Goal: Transaction & Acquisition: Purchase product/service

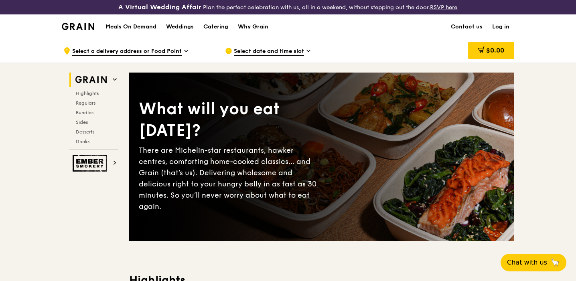
click at [173, 52] on span "Select a delivery address or Food Point" at bounding box center [126, 51] width 109 height 9
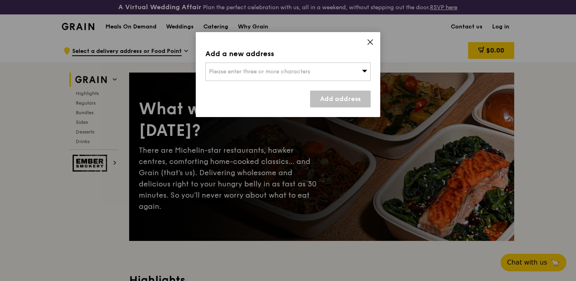
click at [247, 64] on div "Please enter three or more characters" at bounding box center [287, 72] width 165 height 18
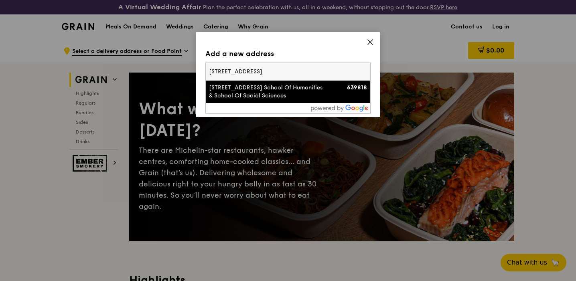
type input "[STREET_ADDRESS]"
click at [257, 85] on div "[STREET_ADDRESS] School Of Humanities & School Of Social Sciences" at bounding box center [268, 92] width 119 height 16
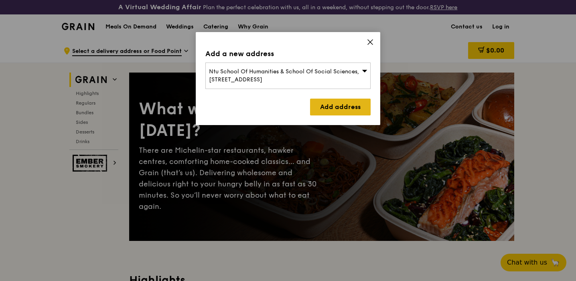
click at [340, 106] on link "Add address" at bounding box center [340, 107] width 61 height 17
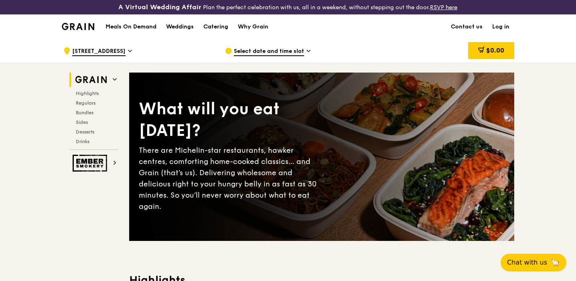
click at [286, 48] on span "Select date and time slot" at bounding box center [269, 51] width 70 height 9
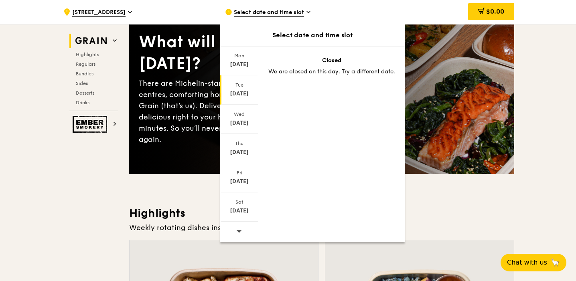
scroll to position [93, 0]
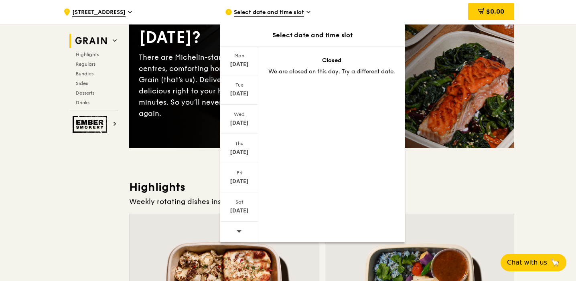
click at [237, 228] on icon at bounding box center [239, 231] width 6 height 6
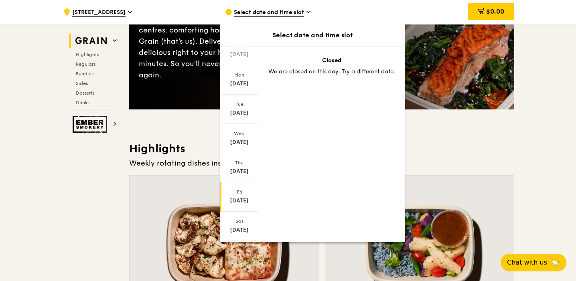
scroll to position [31, 0]
click at [242, 113] on div "[DATE]" at bounding box center [239, 113] width 36 height 8
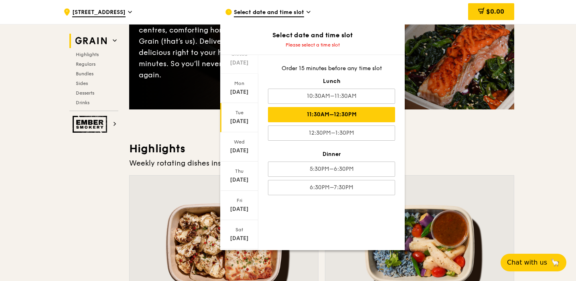
click at [335, 118] on div "11:30AM–12:30PM" at bounding box center [331, 114] width 127 height 15
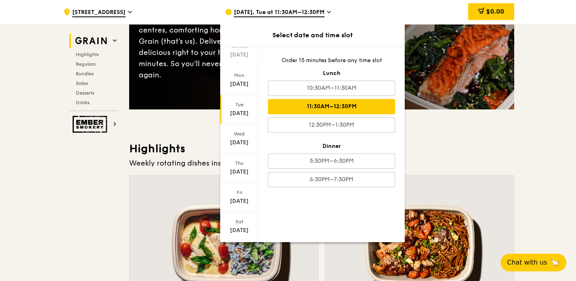
click at [456, 147] on h3 "Highlights" at bounding box center [321, 148] width 385 height 14
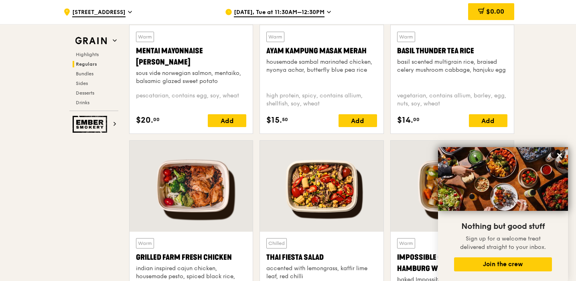
scroll to position [630, 0]
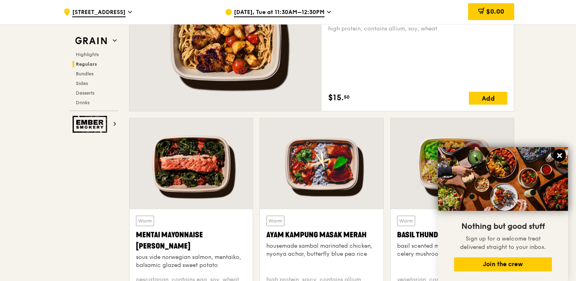
click at [558, 161] on button at bounding box center [559, 155] width 13 height 13
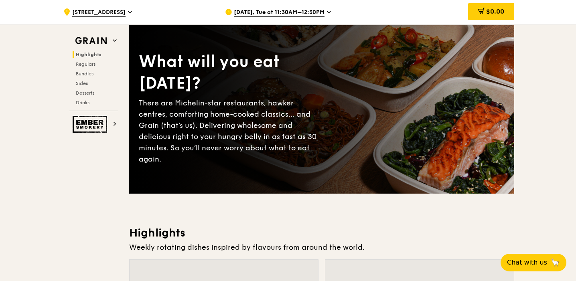
scroll to position [47, 0]
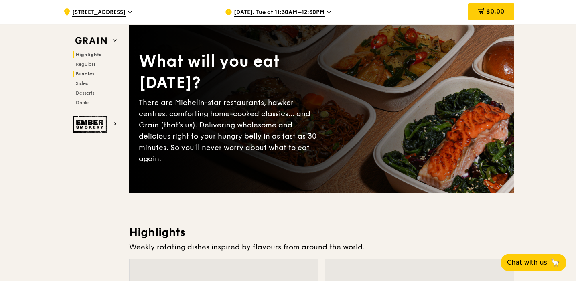
click at [90, 73] on span "Bundles" at bounding box center [85, 74] width 19 height 6
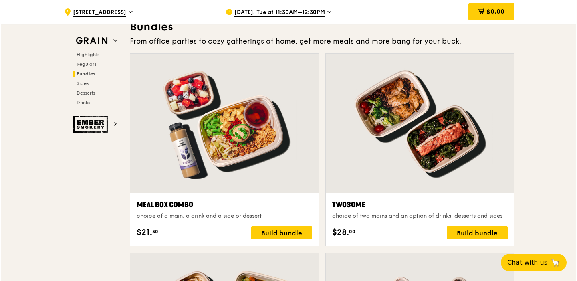
scroll to position [1172, 0]
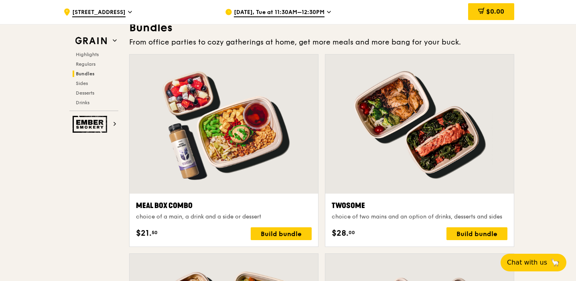
click at [471, 171] on div at bounding box center [419, 124] width 188 height 139
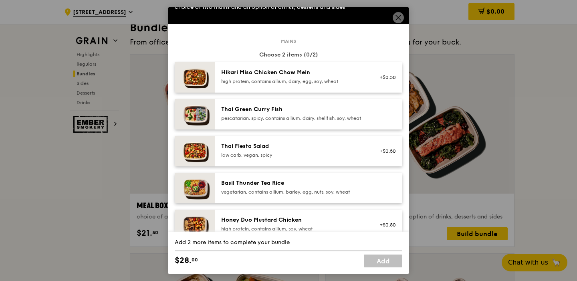
scroll to position [123, 0]
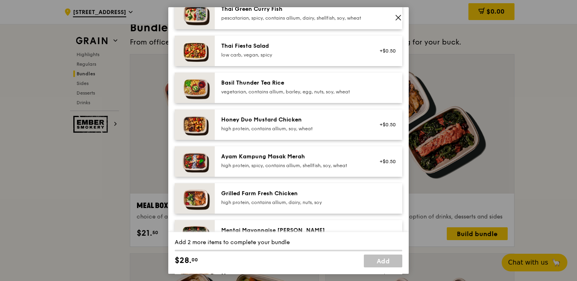
click at [296, 132] on div "high protein, contains allium, soy, wheat" at bounding box center [293, 128] width 144 height 6
click at [208, 138] on img at bounding box center [195, 124] width 40 height 30
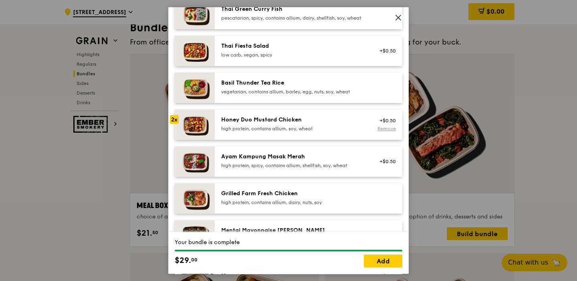
click at [378, 131] on link "Remove" at bounding box center [387, 129] width 18 height 6
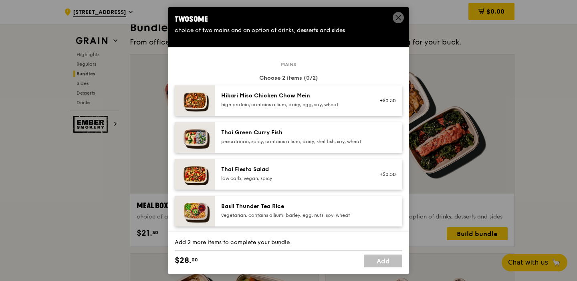
scroll to position [0, 0]
click at [247, 145] on div "pescatarian, spicy, contains allium, dairy, shellfish, soy, wheat" at bounding box center [293, 141] width 144 height 6
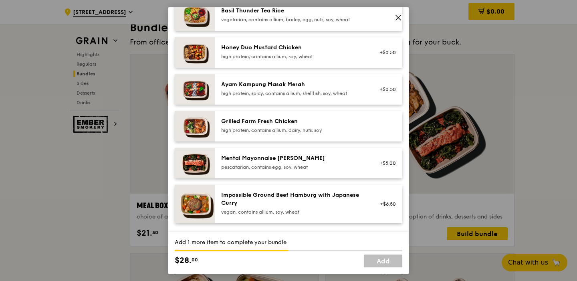
scroll to position [211, 0]
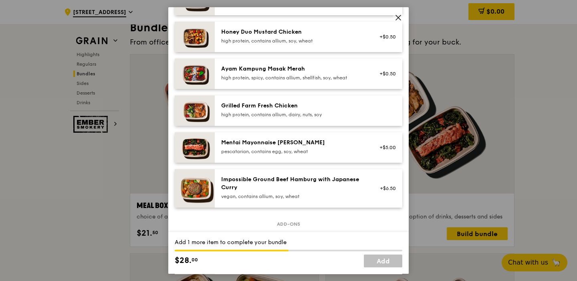
click at [242, 147] on div "Mentai Mayonnaise [PERSON_NAME]" at bounding box center [293, 143] width 144 height 8
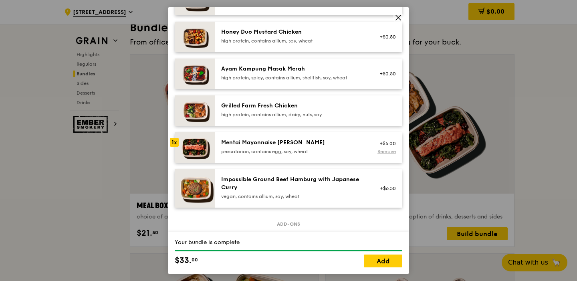
click at [383, 154] on link "Remove" at bounding box center [387, 152] width 18 height 6
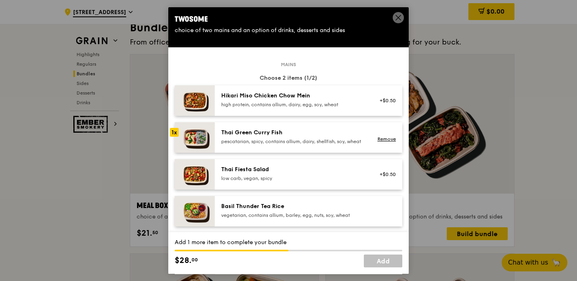
scroll to position [0, 0]
click at [381, 142] on link "Remove" at bounding box center [387, 139] width 18 height 6
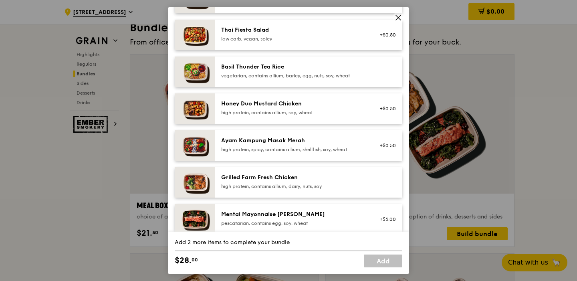
scroll to position [133, 0]
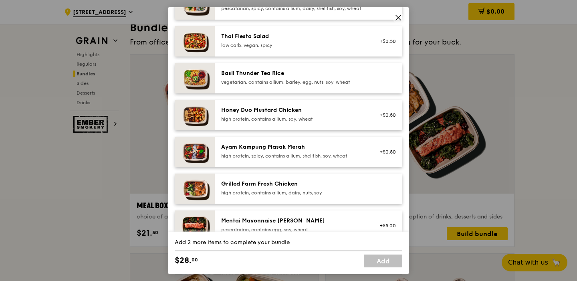
click at [246, 122] on div "high protein, contains allium, soy, wheat" at bounding box center [293, 119] width 144 height 6
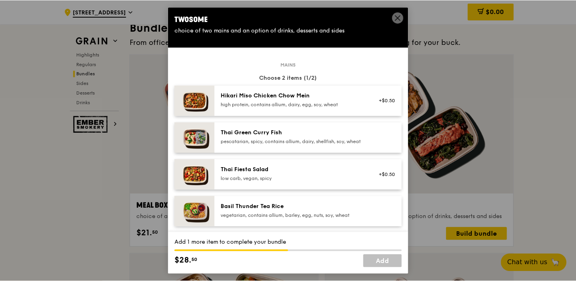
scroll to position [0, 0]
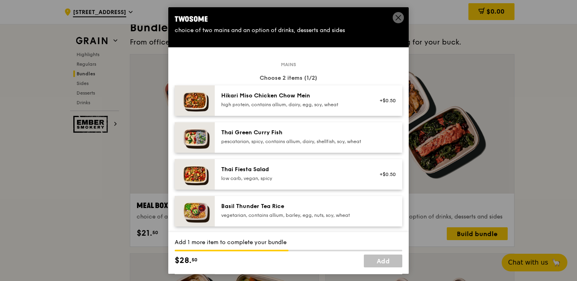
click at [394, 8] on div "Twosome choice of two mains and an option of drinks, desserts and sides" at bounding box center [288, 24] width 240 height 34
click at [396, 22] on span at bounding box center [398, 18] width 7 height 9
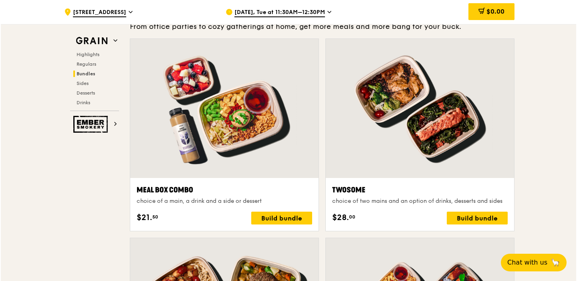
scroll to position [1184, 0]
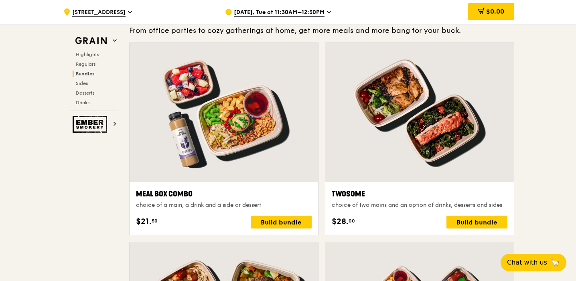
click at [387, 143] on div at bounding box center [419, 112] width 188 height 139
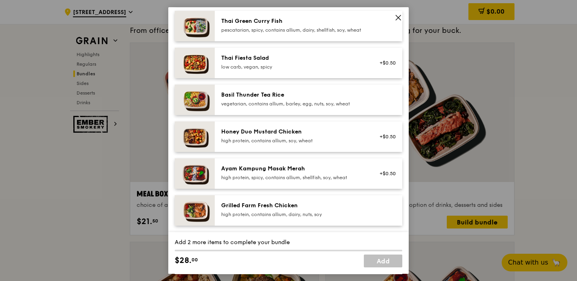
scroll to position [147, 0]
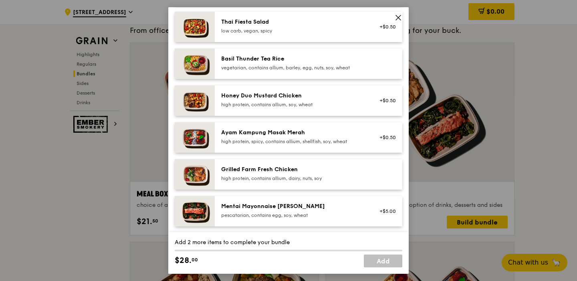
click at [289, 153] on div "Ayam Kampung Masak Merah high protein, spicy, contains allium, shellfish, soy, …" at bounding box center [309, 137] width 188 height 30
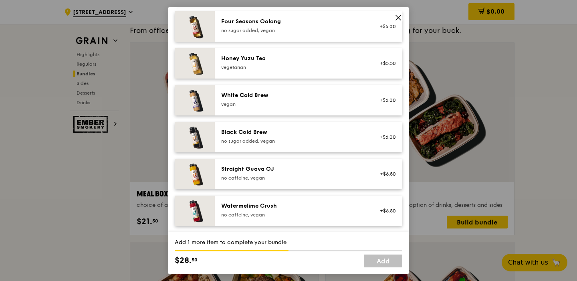
scroll to position [968, 0]
click at [285, 208] on div "Watermelime Crush" at bounding box center [293, 206] width 144 height 8
click at [380, 214] on link "Remove" at bounding box center [387, 215] width 18 height 6
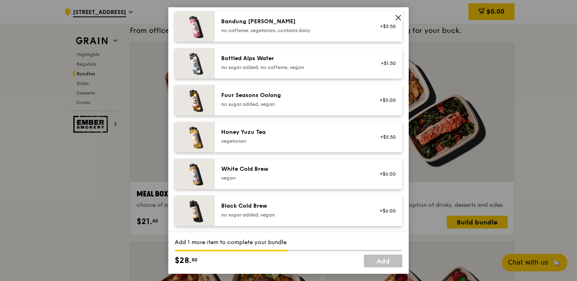
scroll to position [893, 0]
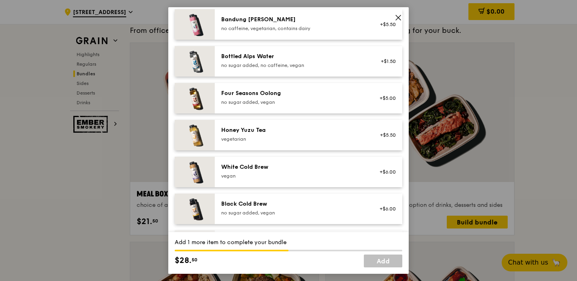
click at [375, 175] on div "+$6.00" at bounding box center [385, 172] width 21 height 6
click at [384, 178] on link "Remove" at bounding box center [387, 176] width 18 height 6
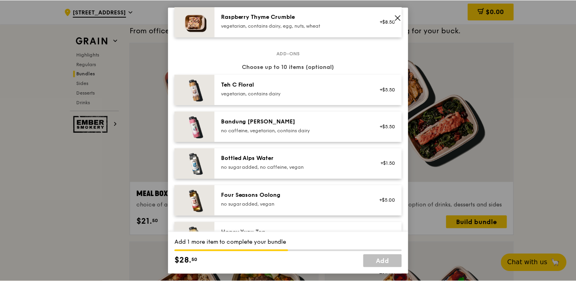
scroll to position [760, 0]
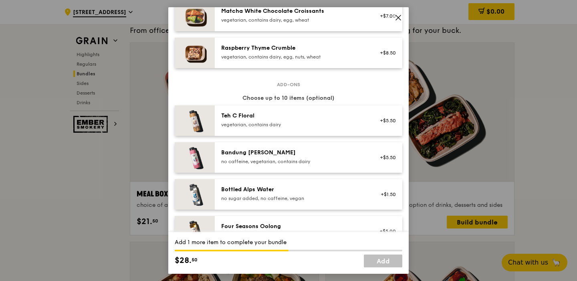
click at [361, 162] on div "Bandung [PERSON_NAME] no caffeine, vegetarian, contains dairy" at bounding box center [293, 158] width 154 height 18
click at [398, 15] on icon at bounding box center [398, 17] width 7 height 7
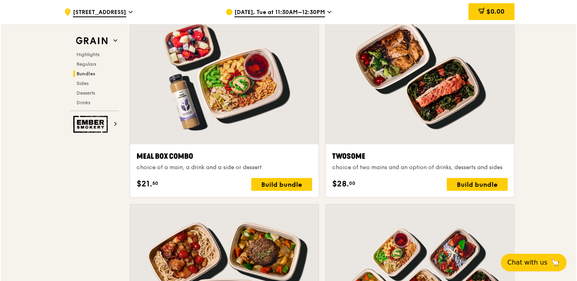
scroll to position [1212, 0]
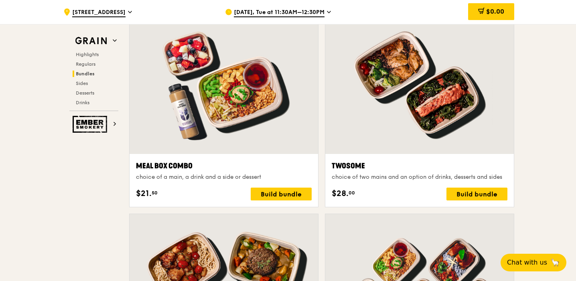
click at [459, 157] on div "Twosome choice of two mains and an option of drinks, desserts and sides $28. 00…" at bounding box center [419, 180] width 188 height 53
click at [458, 138] on div at bounding box center [419, 84] width 188 height 139
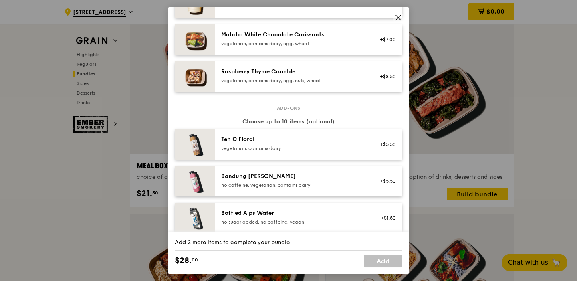
click at [270, 187] on div "no caffeine, vegetarian, contains dairy" at bounding box center [293, 185] width 144 height 6
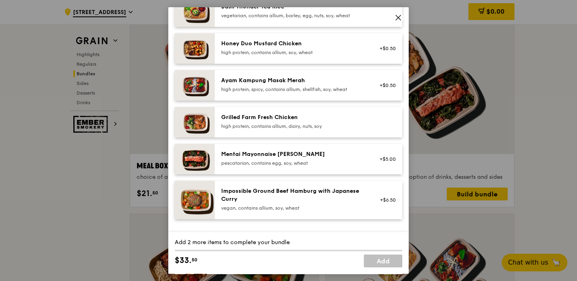
scroll to position [182, 0]
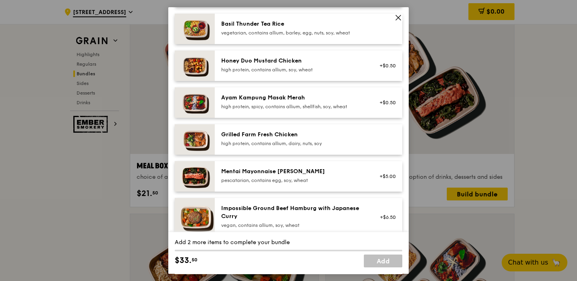
click at [286, 73] on div "Honey Duo Mustard Chicken high protein, contains allium, soy, wheat" at bounding box center [293, 65] width 144 height 16
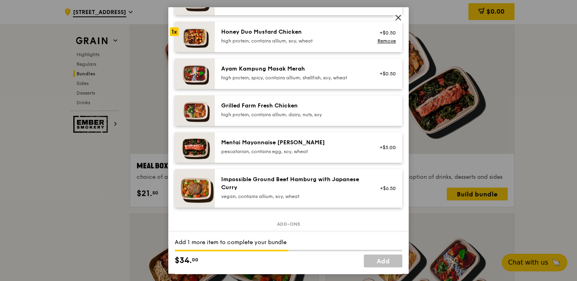
scroll to position [208, 0]
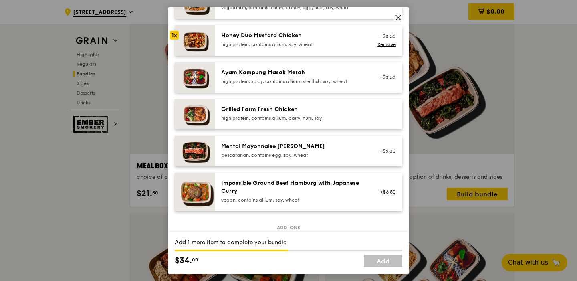
click at [286, 79] on div "Ayam Kampung Masak Merah high protein, spicy, contains allium, shellfish, soy, …" at bounding box center [309, 77] width 188 height 30
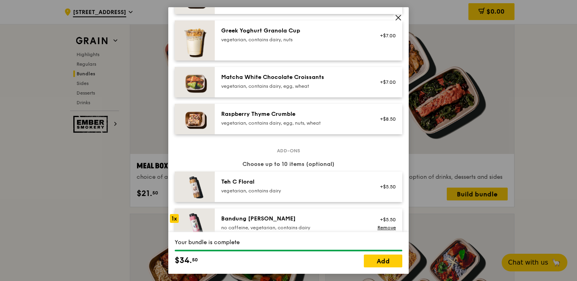
scroll to position [721, 0]
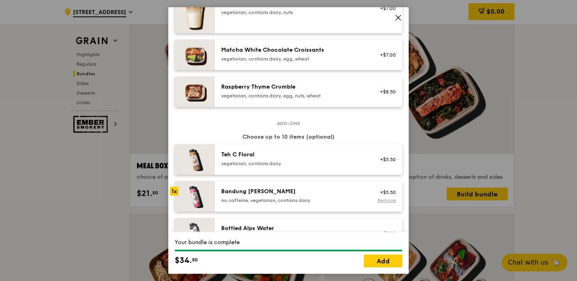
click at [380, 203] on link "Remove" at bounding box center [387, 201] width 18 height 6
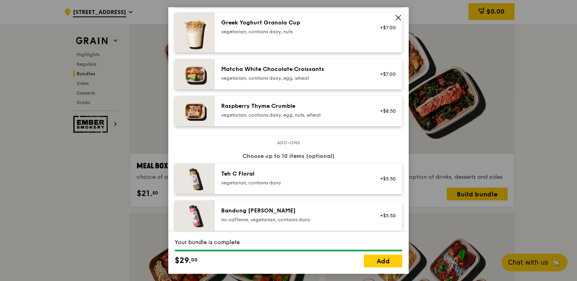
scroll to position [712, 0]
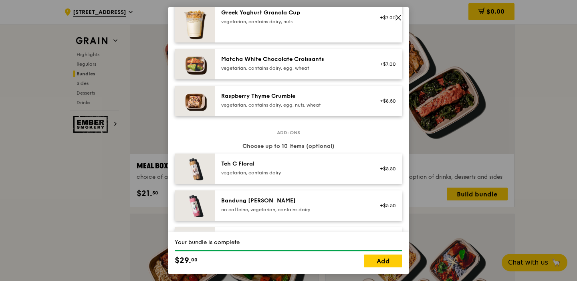
click at [360, 176] on div "vegetarian, contains dairy" at bounding box center [293, 173] width 144 height 6
click at [354, 205] on div "Bandung [PERSON_NAME]" at bounding box center [293, 201] width 144 height 8
click at [380, 176] on link "Remove" at bounding box center [387, 173] width 18 height 6
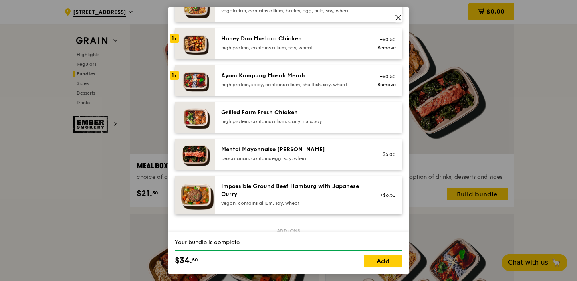
scroll to position [123, 0]
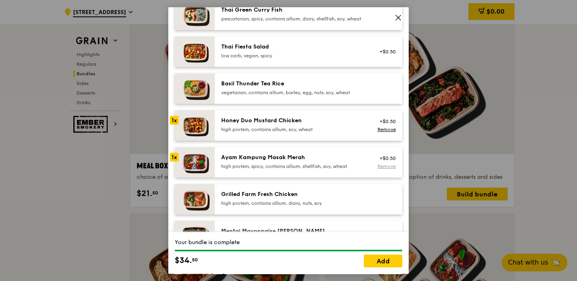
click at [385, 169] on link "Remove" at bounding box center [387, 167] width 18 height 6
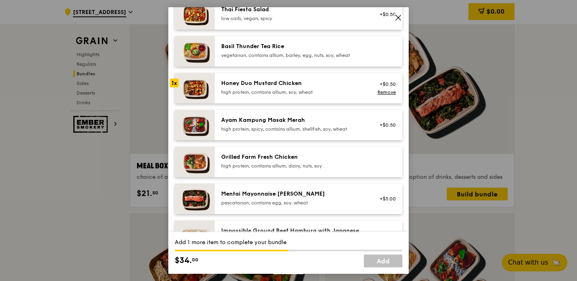
scroll to position [162, 0]
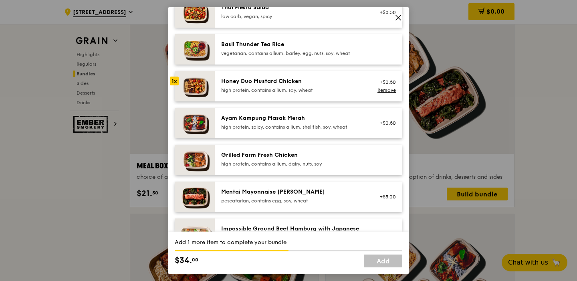
click at [319, 159] on div "Grilled Farm Fresh Chicken" at bounding box center [293, 155] width 144 height 8
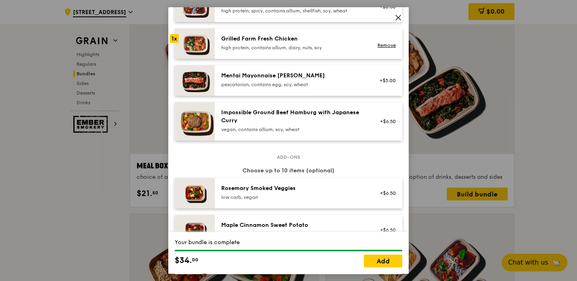
scroll to position [156, 0]
